Goal: Information Seeking & Learning: Compare options

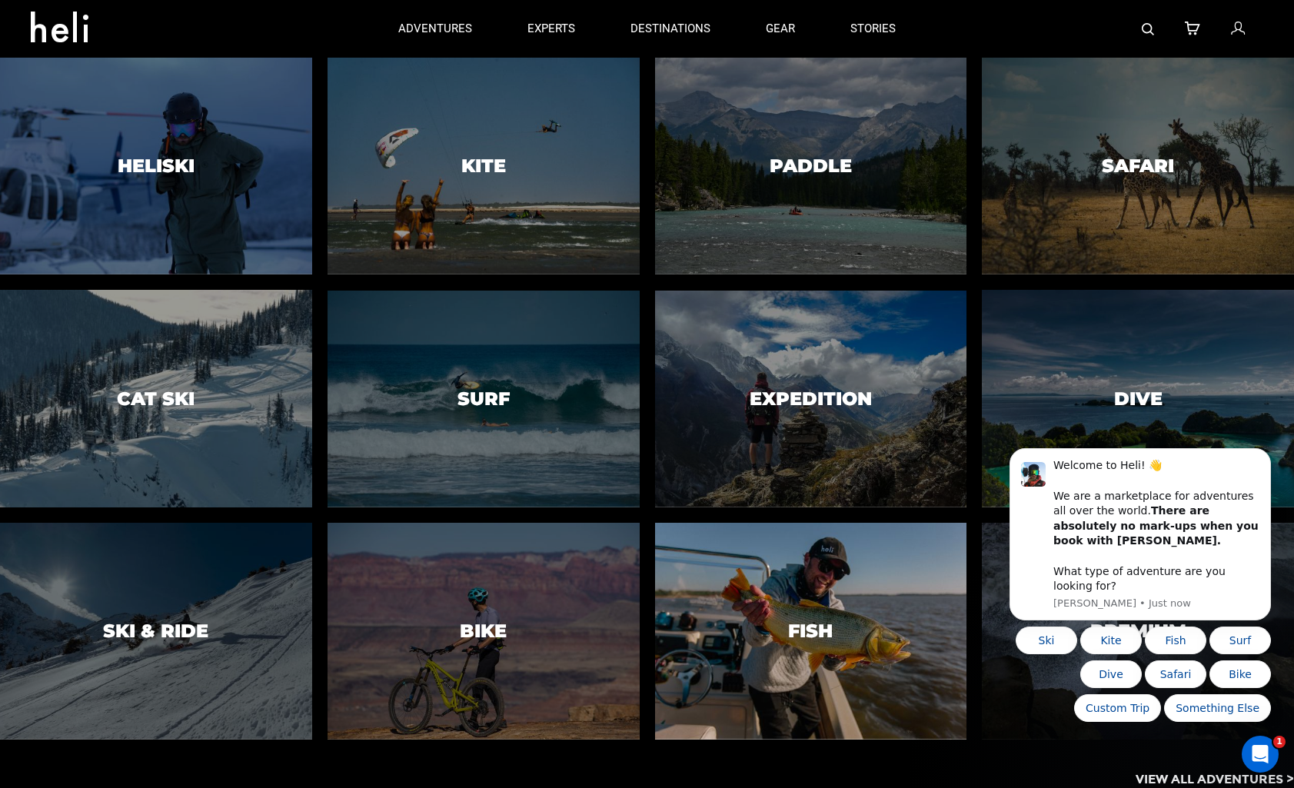
click at [823, 627] on h3 "Fish" at bounding box center [810, 631] width 45 height 20
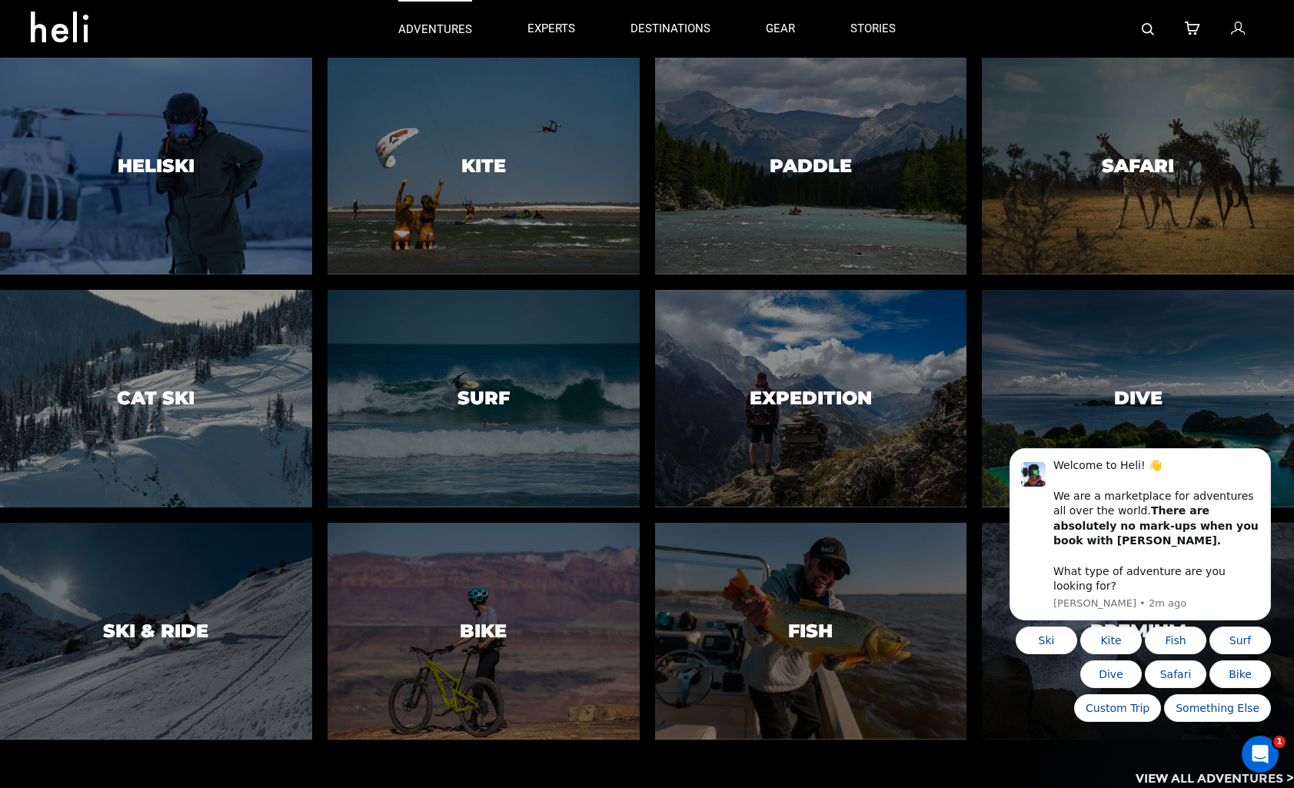
click at [440, 38] on link "adventures" at bounding box center [435, 29] width 74 height 58
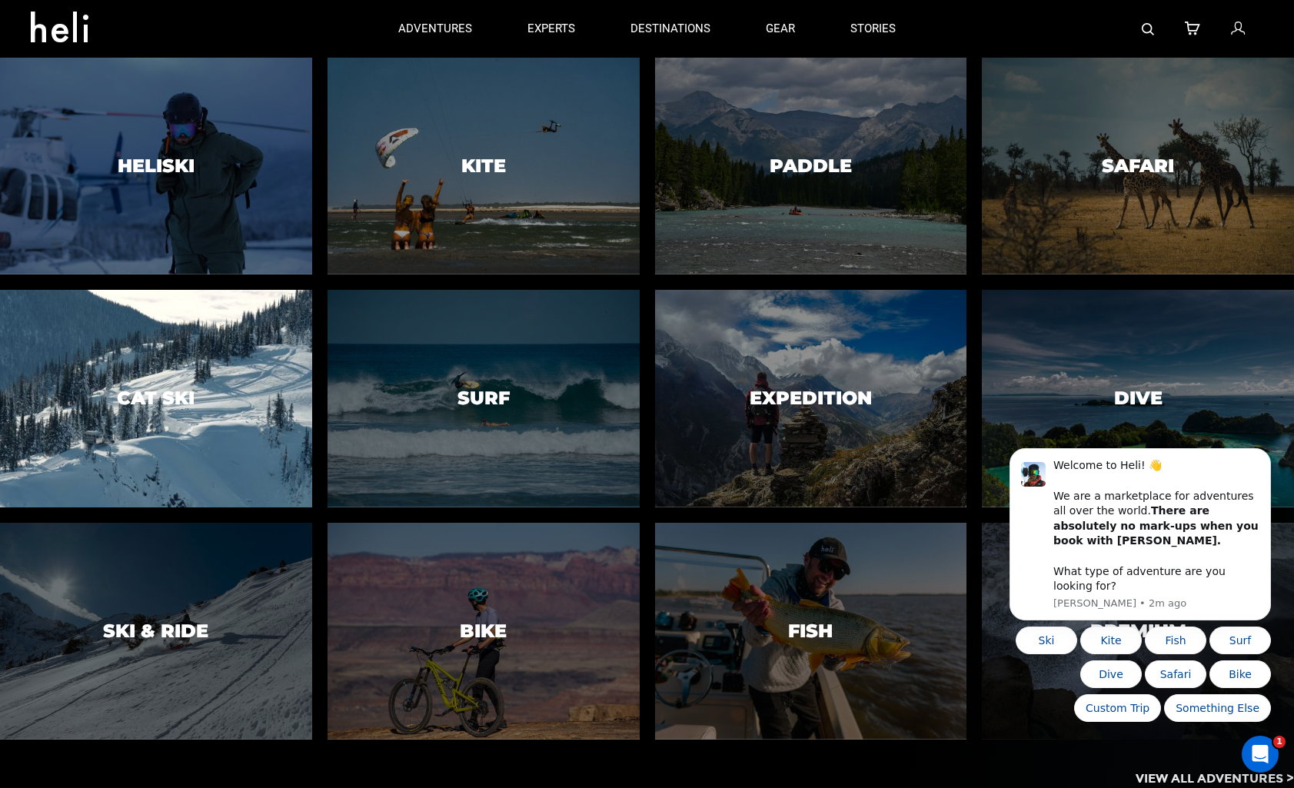
click at [172, 390] on h3 "Cat Ski" at bounding box center [156, 398] width 78 height 20
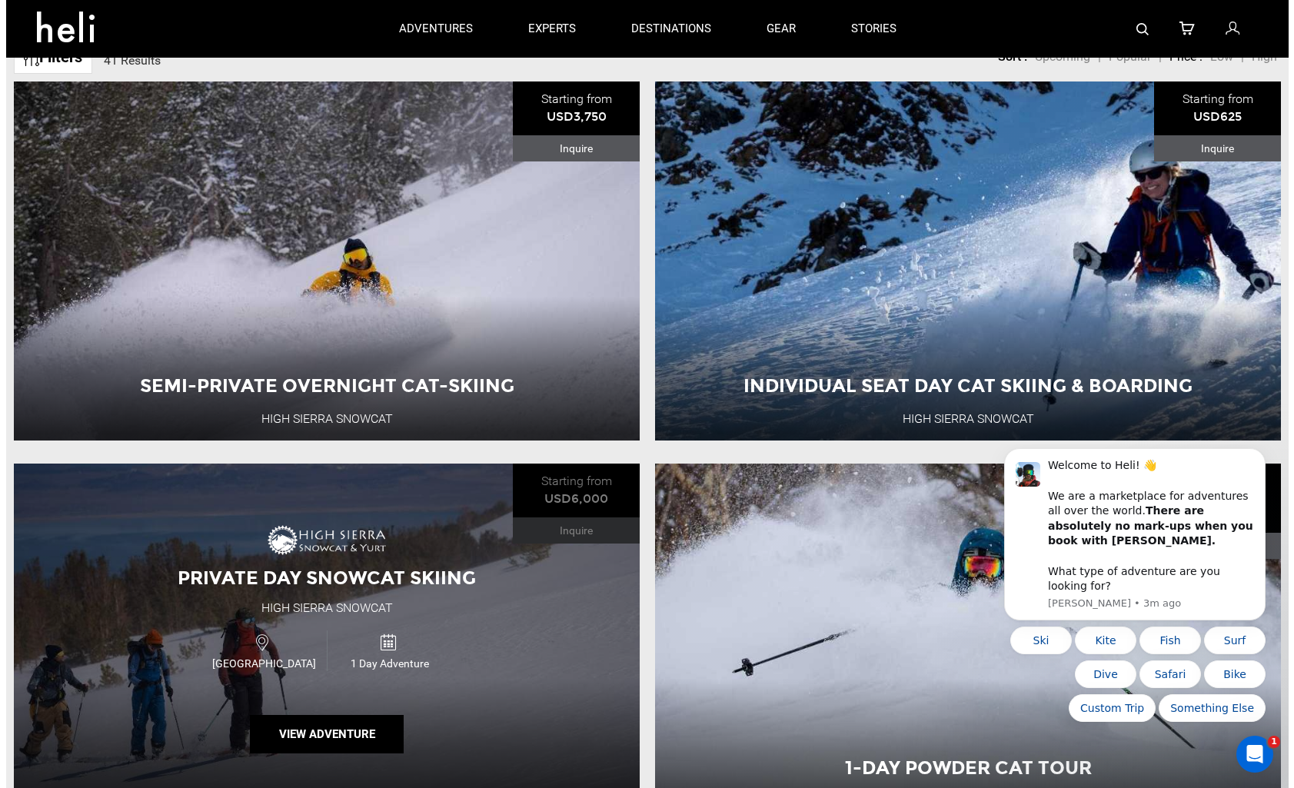
scroll to position [513, 0]
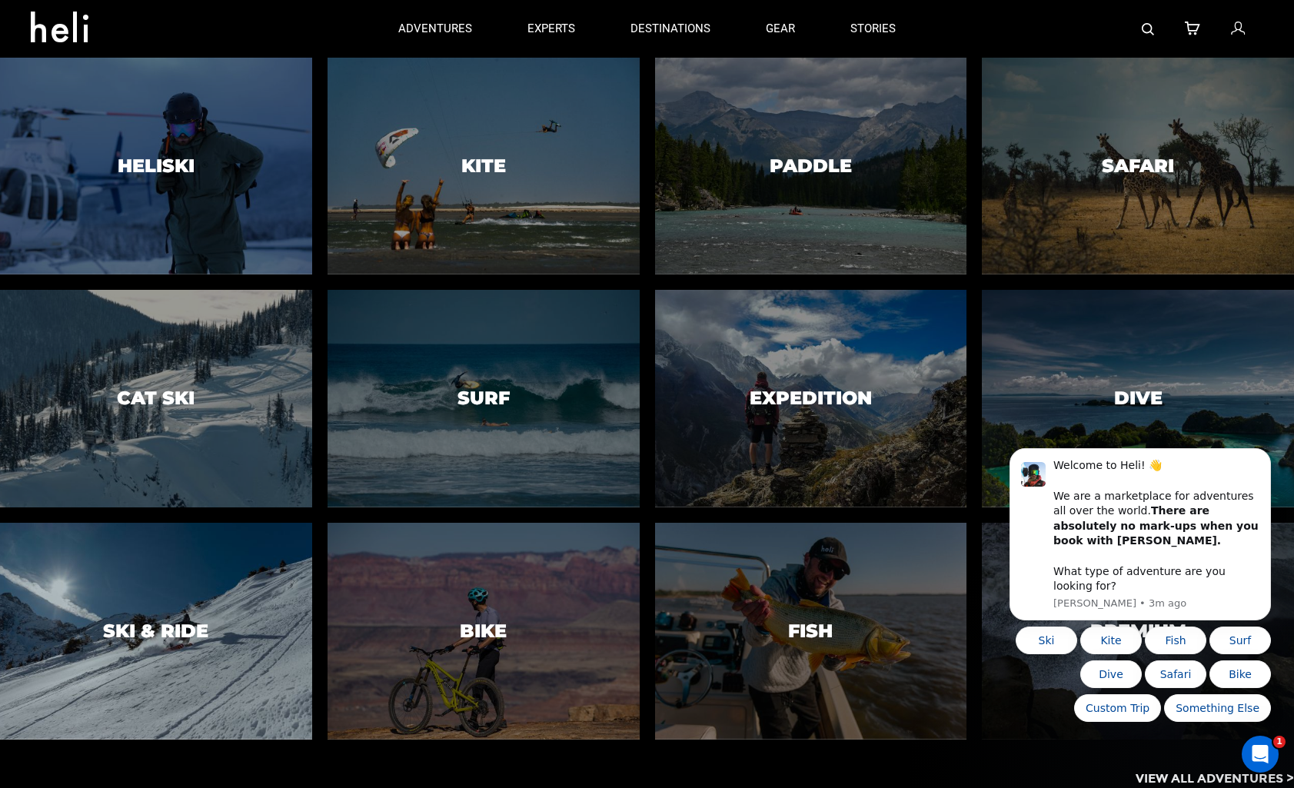
click at [181, 548] on div at bounding box center [156, 630] width 318 height 221
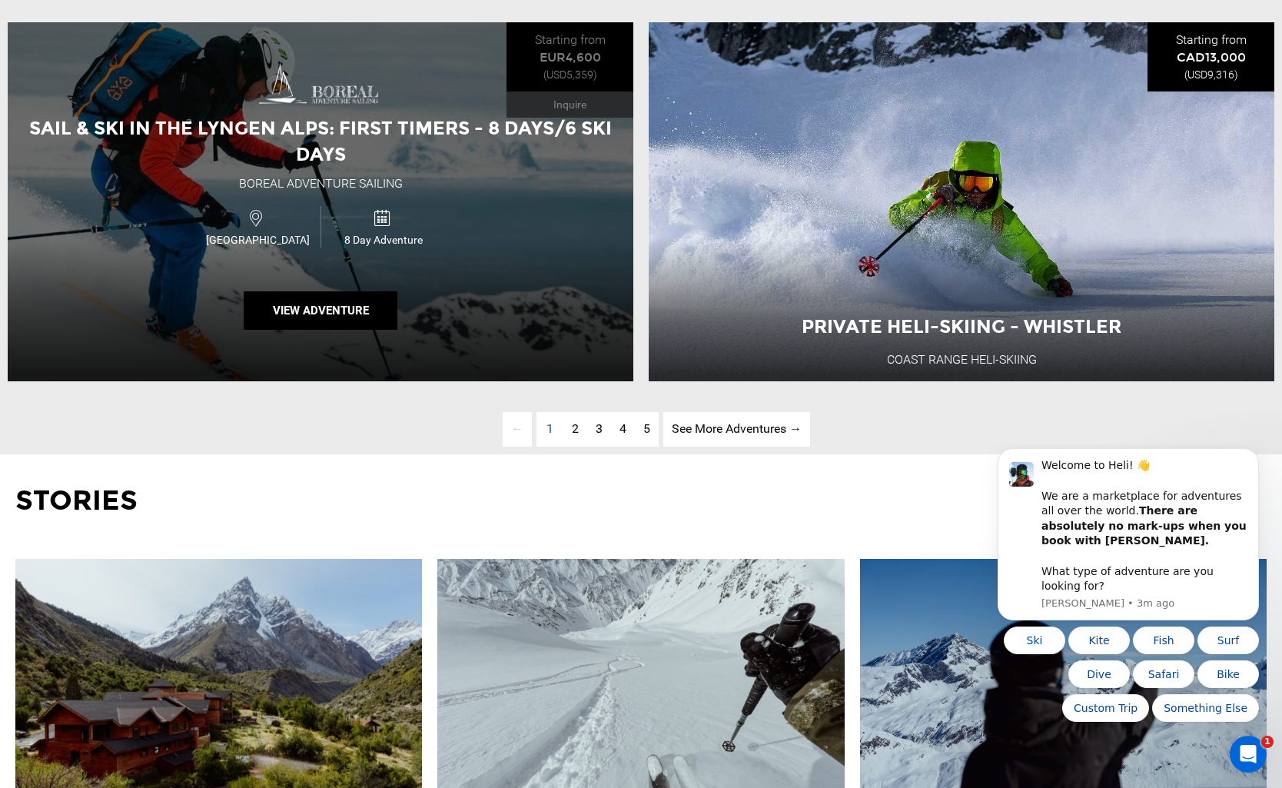
scroll to position [4613, 0]
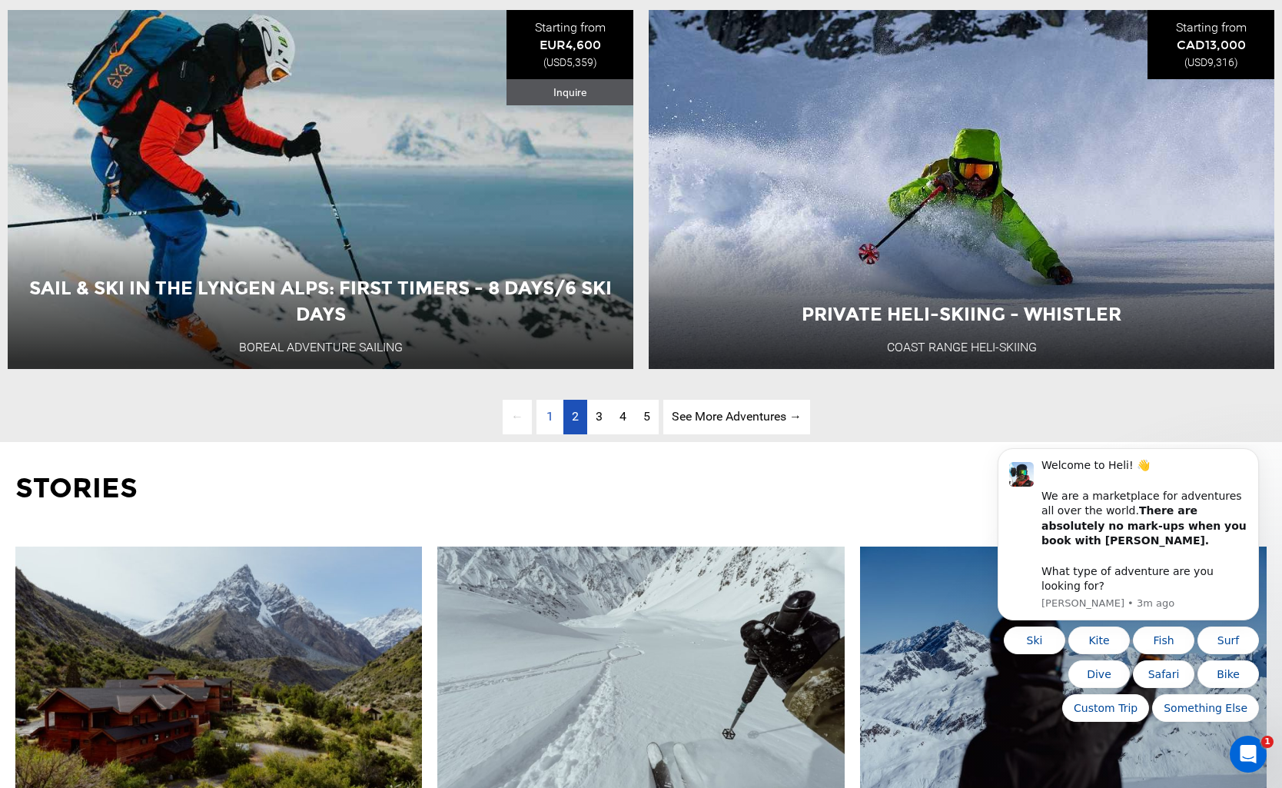
click at [569, 434] on link "page 2" at bounding box center [575, 417] width 24 height 35
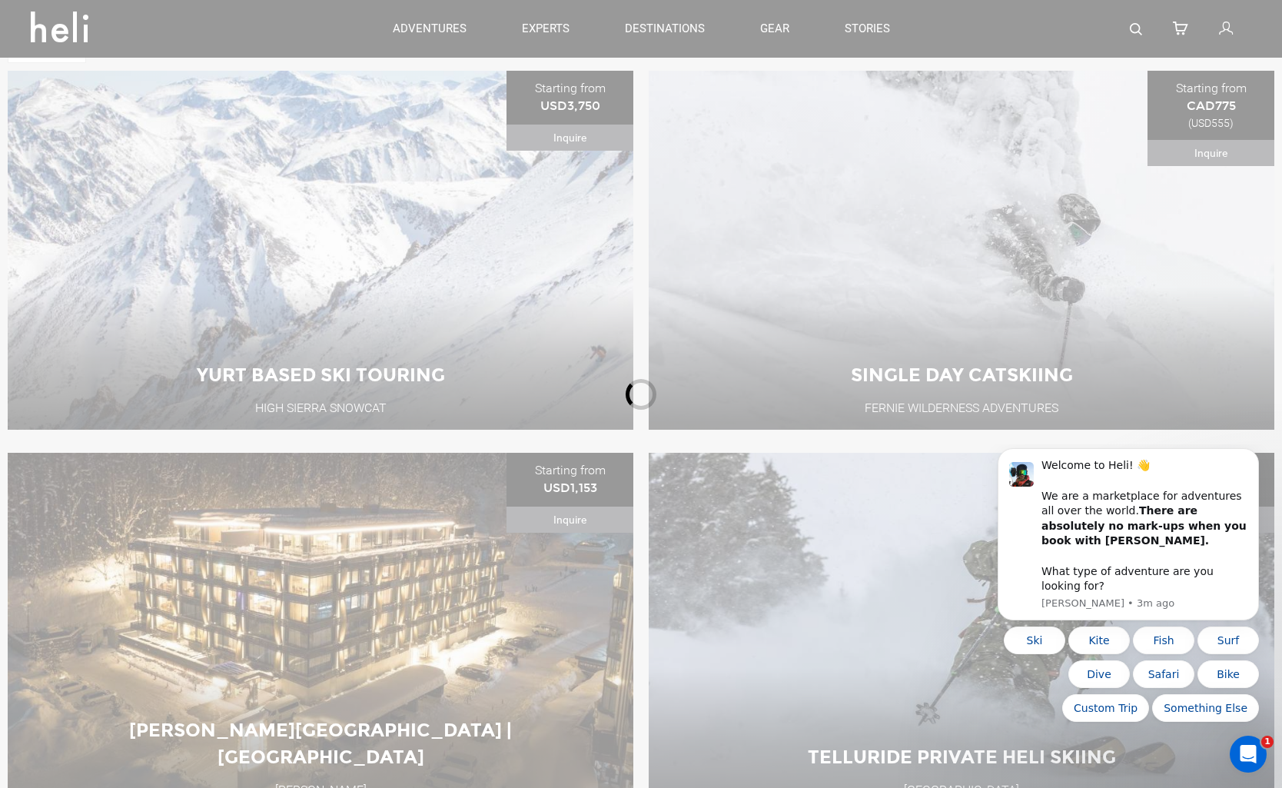
scroll to position [729, 0]
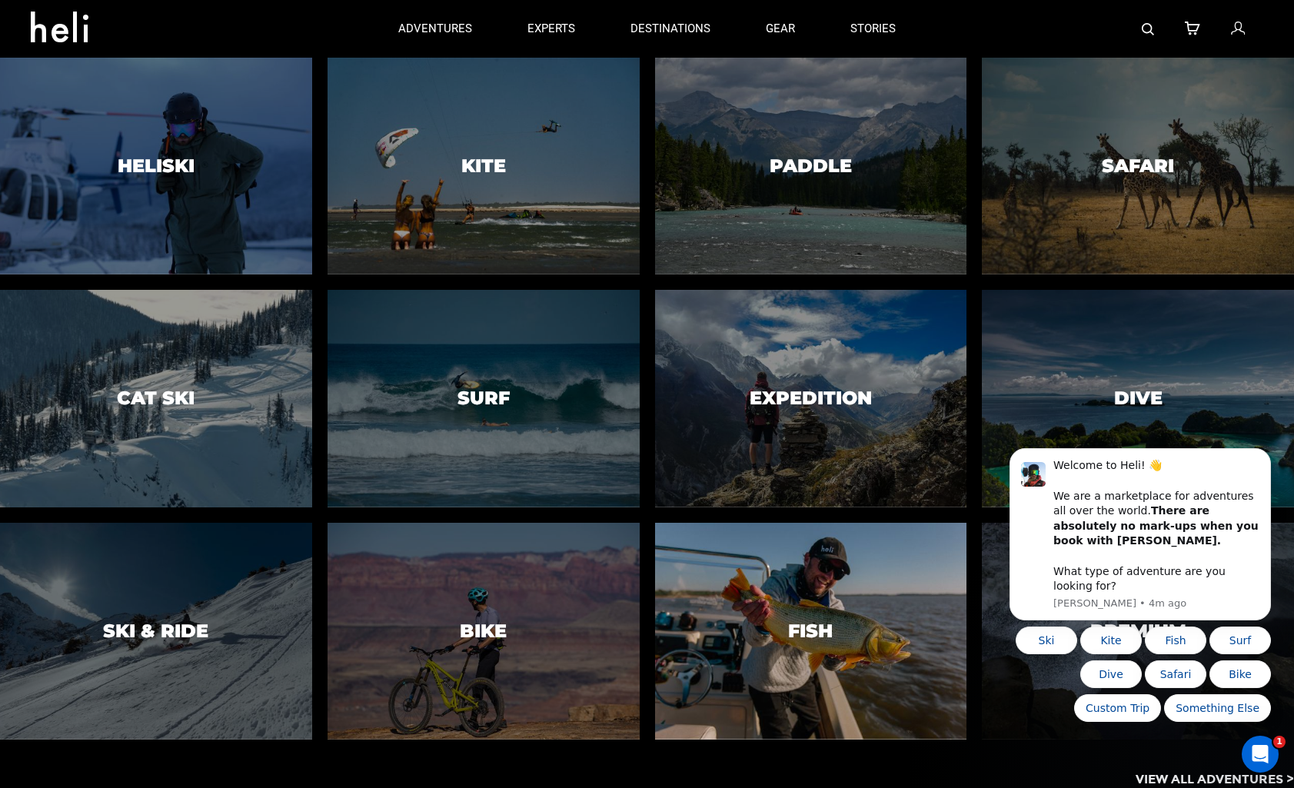
click at [805, 615] on div at bounding box center [810, 630] width 318 height 221
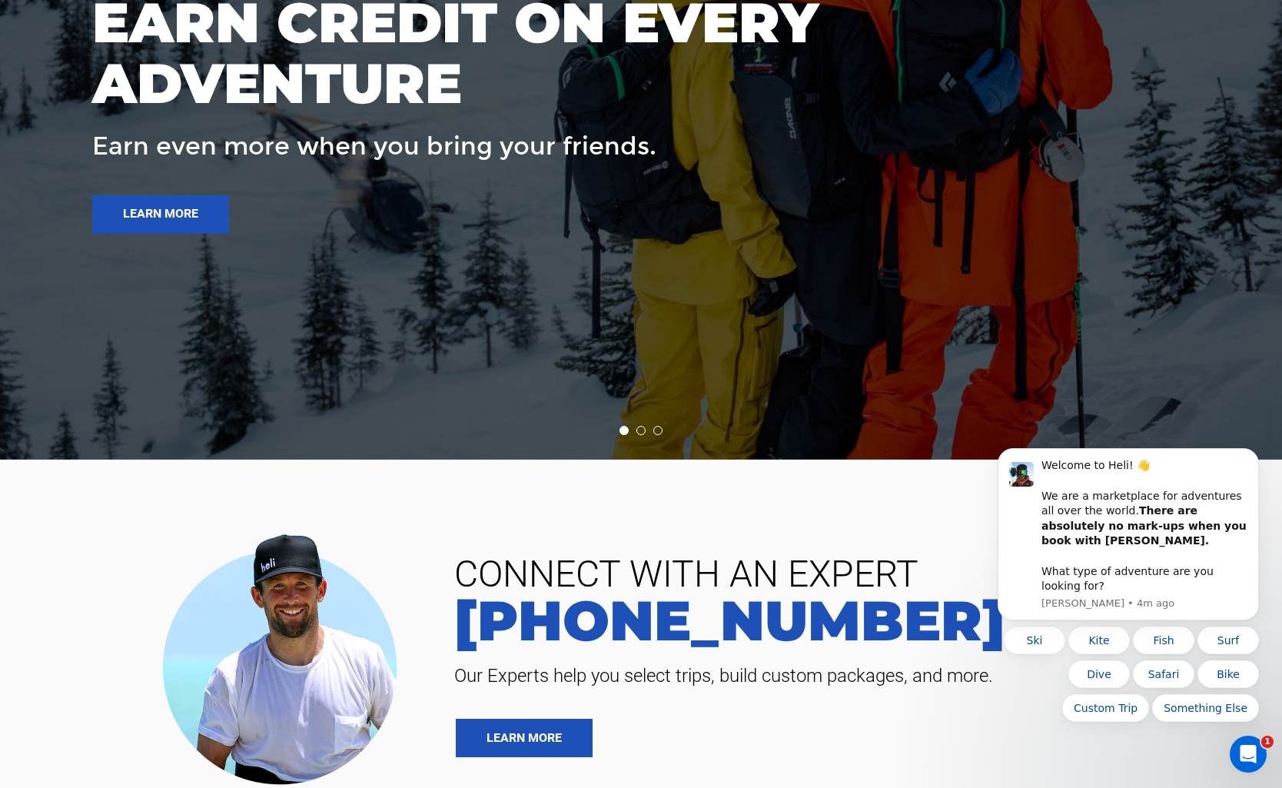
scroll to position [3075, 0]
